Goal: Find specific page/section: Find specific page/section

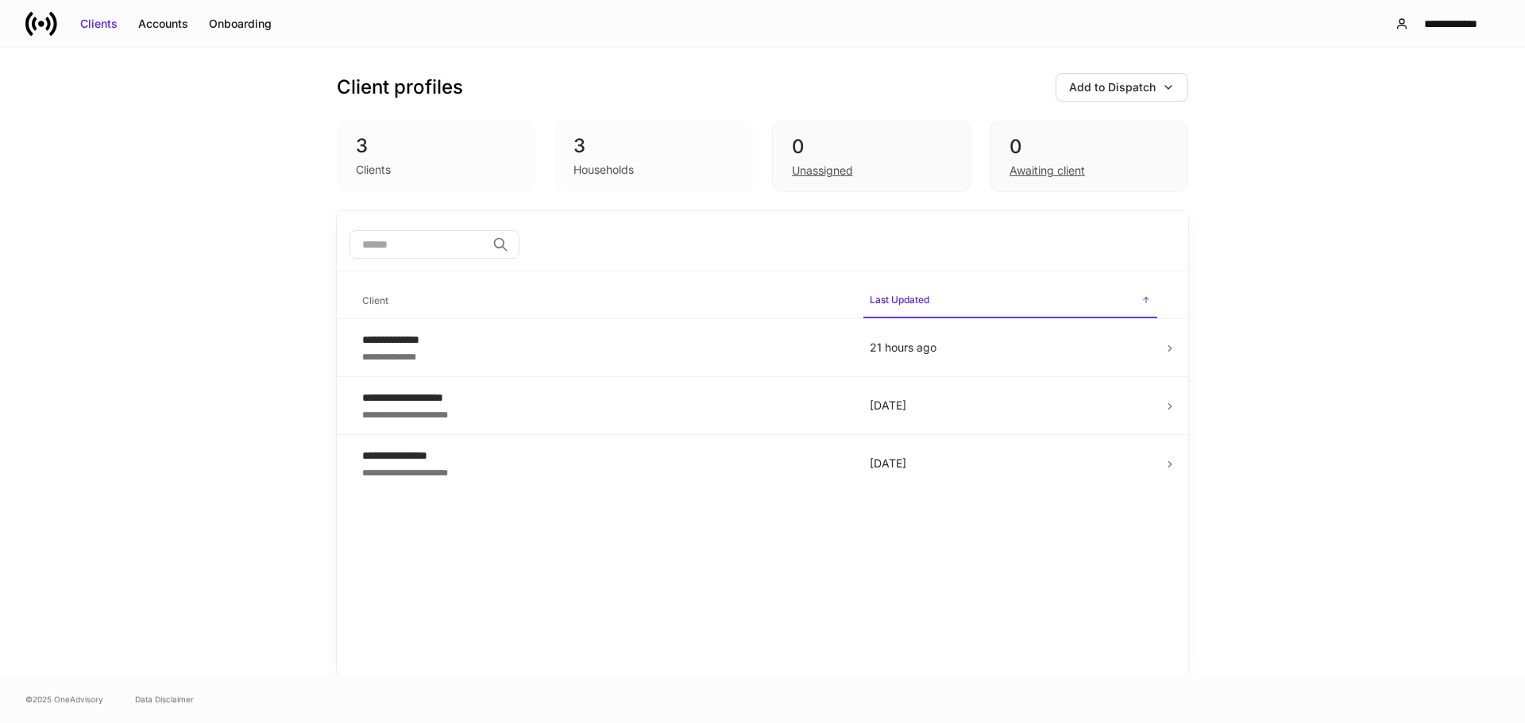
click at [49, 25] on icon at bounding box center [47, 23] width 5 height 13
click at [256, 25] on div "Onboarding" at bounding box center [240, 24] width 63 height 16
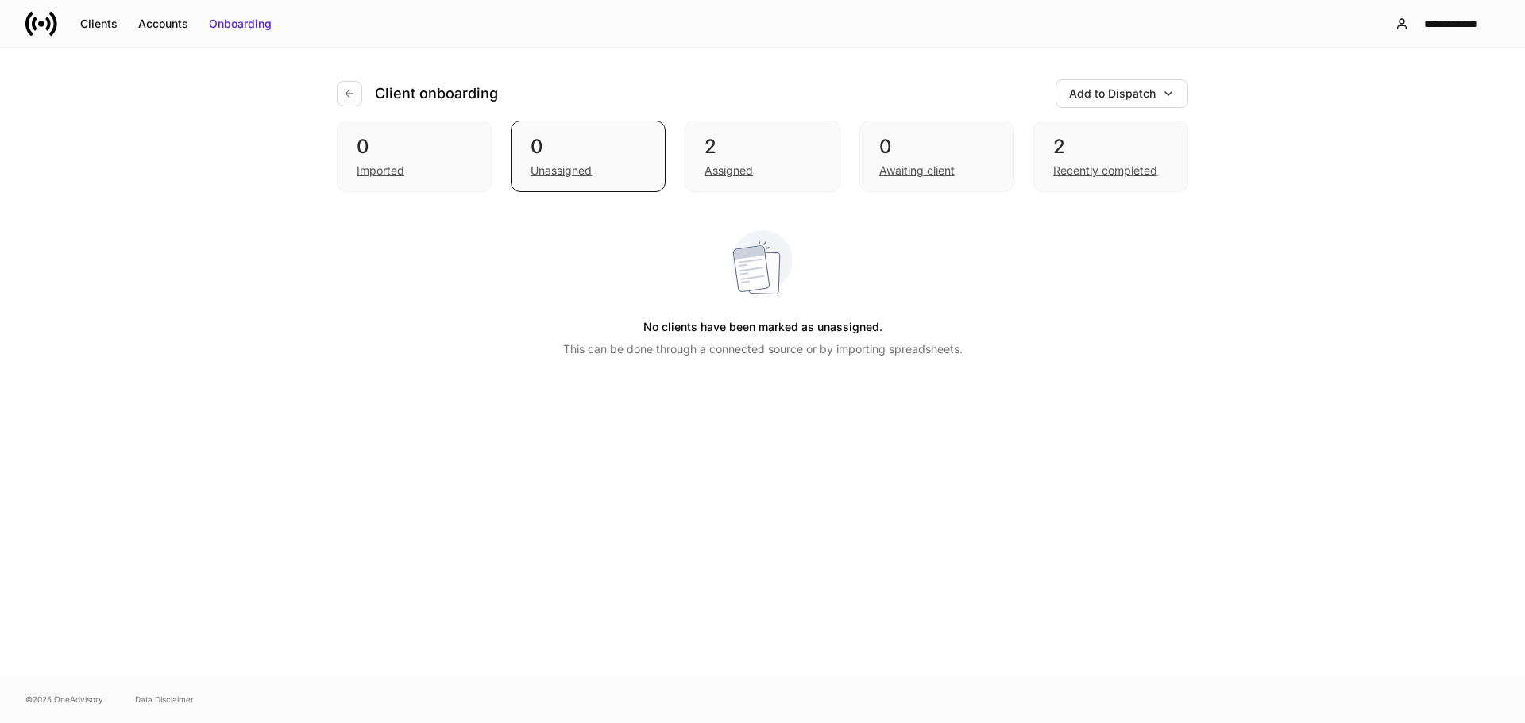
click at [41, 25] on icon at bounding box center [41, 24] width 6 height 6
